Goal: Check status

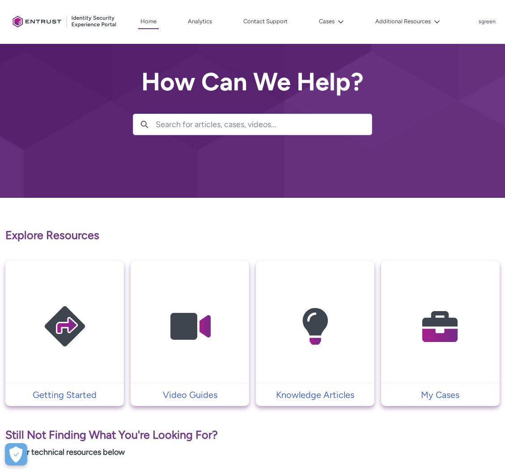
scroll to position [35, 0]
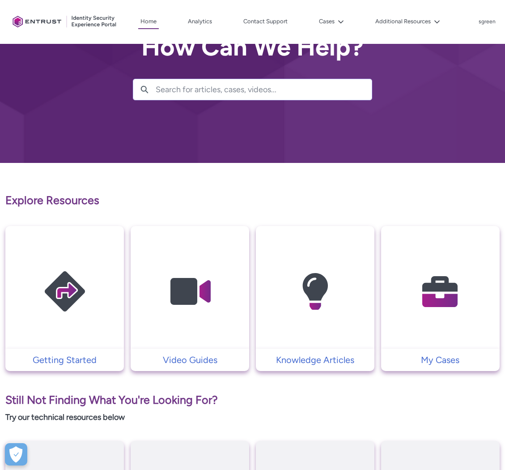
click at [411, 308] on img at bounding box center [440, 292] width 85 height 96
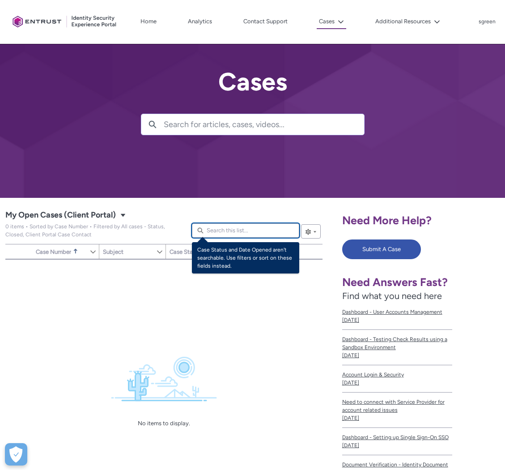
click at [244, 230] on input "Search this list..." at bounding box center [245, 230] width 107 height 14
paste input "00341478"
type lightning-primitive-input-simple "00341478"
type input "00341478"
